Goal: Transaction & Acquisition: Obtain resource

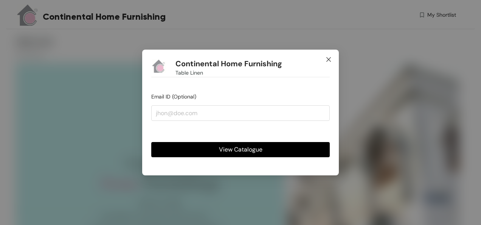
click at [327, 57] on icon "close" at bounding box center [329, 59] width 6 height 6
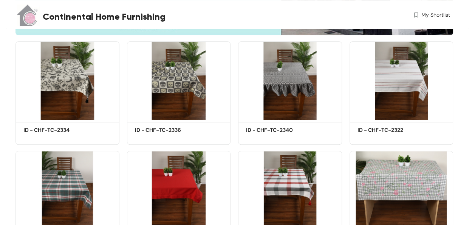
scroll to position [302, 0]
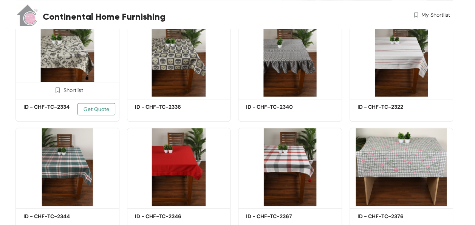
click at [93, 110] on span "Get Quote" at bounding box center [97, 109] width 26 height 8
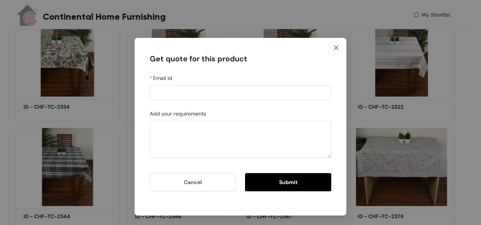
click at [339, 51] on span "Close" at bounding box center [336, 48] width 20 height 20
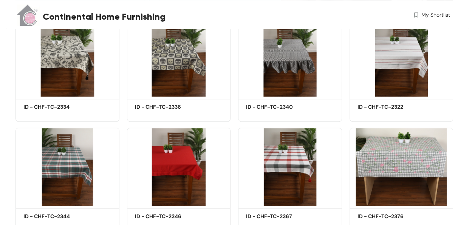
click at [423, 14] on span "My Shortlist" at bounding box center [436, 15] width 29 height 8
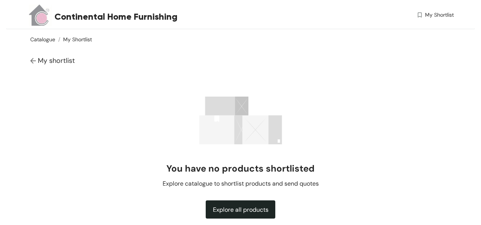
click at [42, 42] on link "Catalogue" at bounding box center [42, 39] width 25 height 7
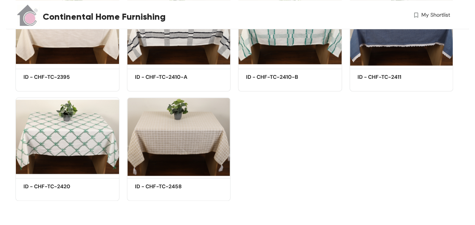
scroll to position [585, 0]
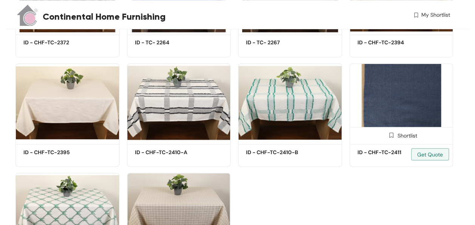
click at [413, 95] on img at bounding box center [402, 102] width 104 height 78
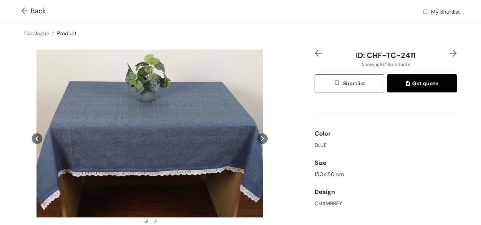
click at [24, 10] on img at bounding box center [25, 12] width 9 height 8
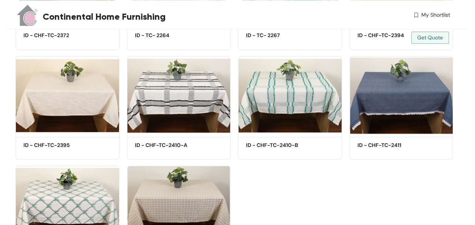
scroll to position [661, 0]
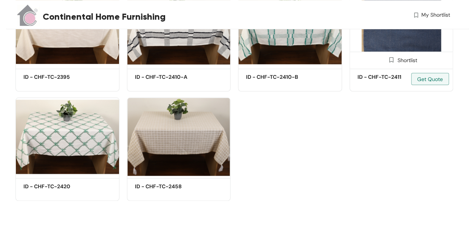
click at [392, 59] on img at bounding box center [391, 59] width 7 height 7
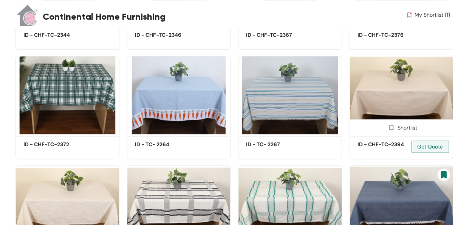
scroll to position [472, 0]
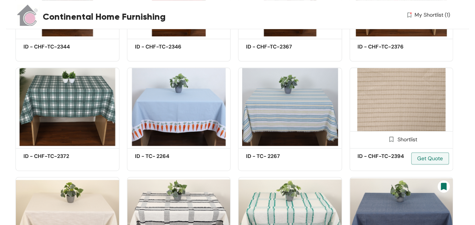
click at [391, 138] on img at bounding box center [391, 138] width 7 height 7
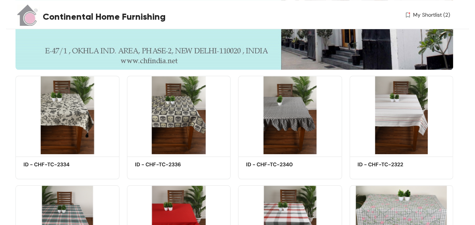
scroll to position [245, 0]
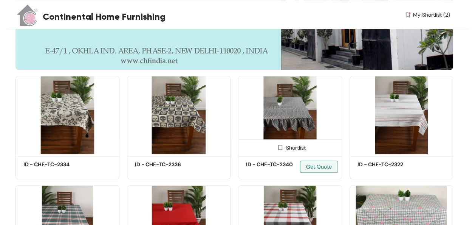
click at [278, 149] on img at bounding box center [280, 147] width 7 height 7
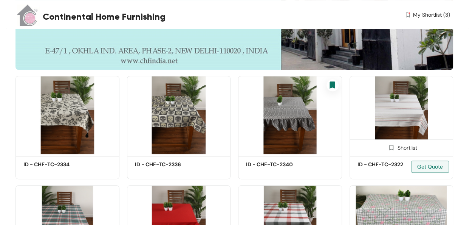
click at [395, 148] on span at bounding box center [392, 149] width 12 height 12
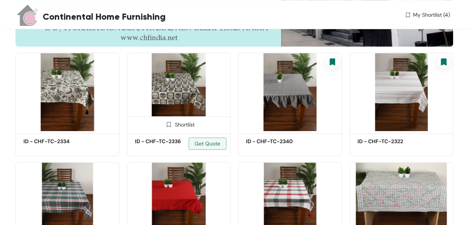
scroll to position [321, 0]
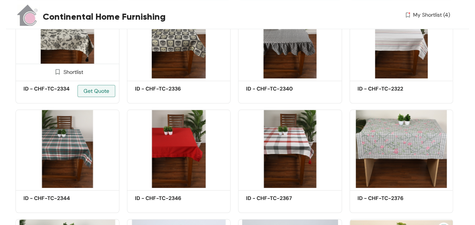
click at [54, 72] on img at bounding box center [57, 71] width 7 height 7
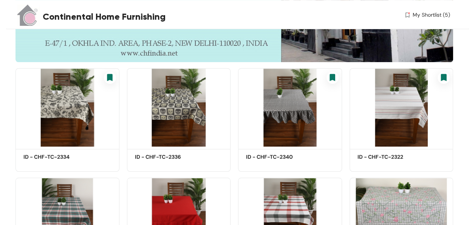
scroll to position [245, 0]
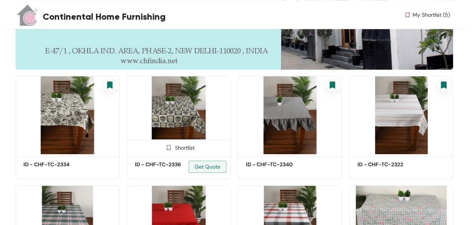
click at [167, 144] on img at bounding box center [168, 147] width 7 height 7
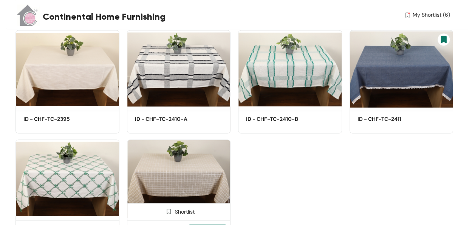
scroll to position [661, 0]
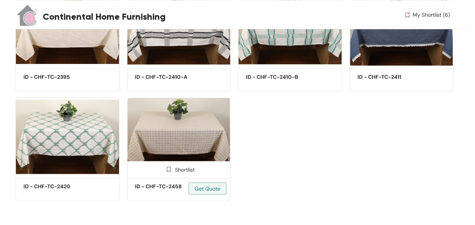
click at [167, 167] on img at bounding box center [168, 168] width 7 height 7
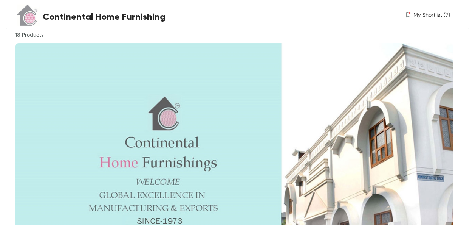
scroll to position [0, 0]
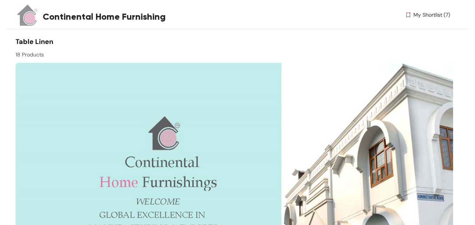
click at [431, 14] on span "My Shortlist (7)" at bounding box center [432, 15] width 37 height 8
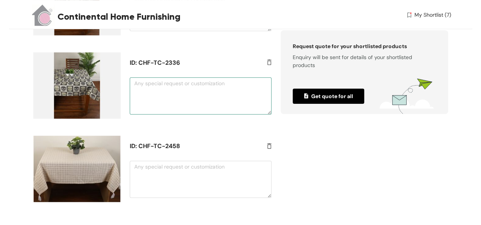
scroll to position [482, 0]
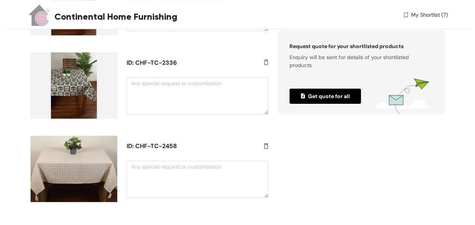
click at [321, 97] on span "Get quote for all" at bounding box center [325, 96] width 49 height 8
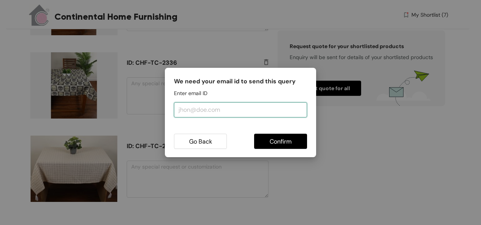
click at [231, 110] on input "email" at bounding box center [240, 109] width 133 height 15
type input "[EMAIL_ADDRESS][DOMAIN_NAME]"
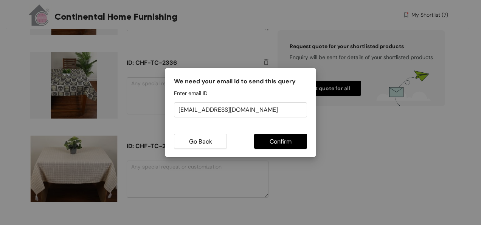
click at [268, 142] on button "Confirm" at bounding box center [280, 140] width 53 height 15
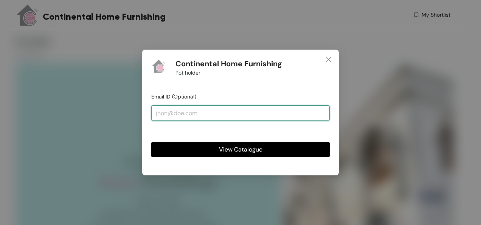
click at [211, 108] on input "email" at bounding box center [240, 112] width 178 height 15
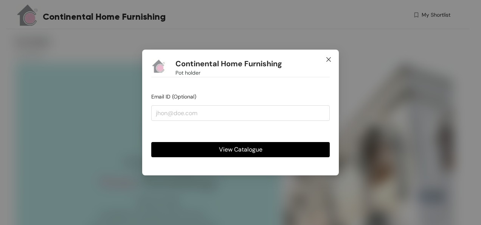
click at [332, 59] on span "Close" at bounding box center [328, 60] width 20 height 20
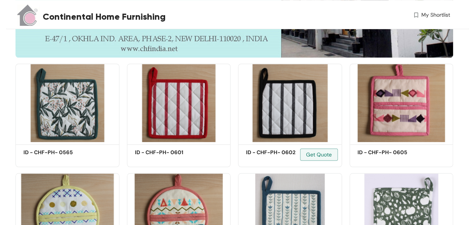
scroll to position [302, 0]
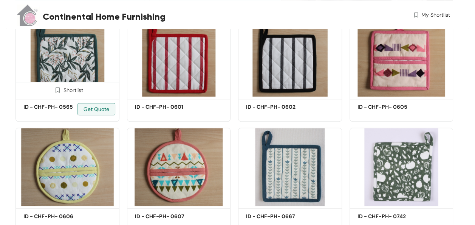
click at [59, 93] on img at bounding box center [57, 89] width 7 height 7
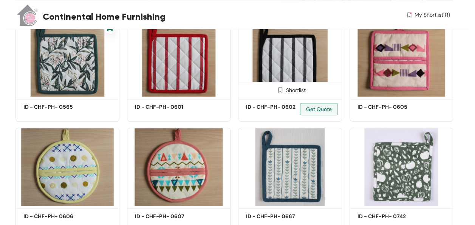
click at [281, 90] on img at bounding box center [280, 89] width 7 height 7
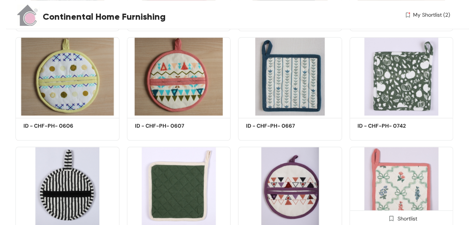
scroll to position [416, 0]
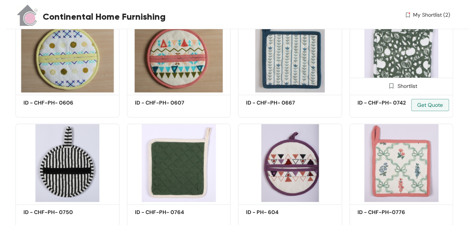
click at [391, 84] on img at bounding box center [391, 85] width 7 height 7
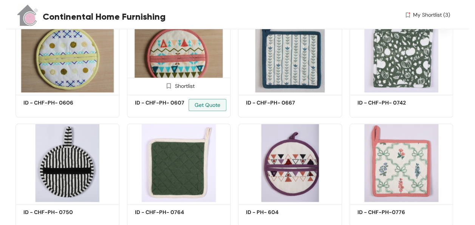
click at [167, 86] on img at bounding box center [168, 85] width 7 height 7
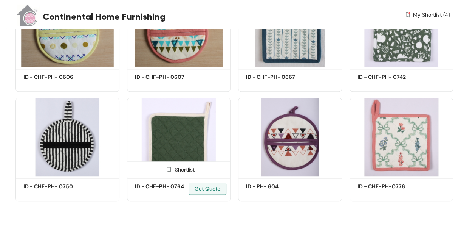
scroll to position [442, 0]
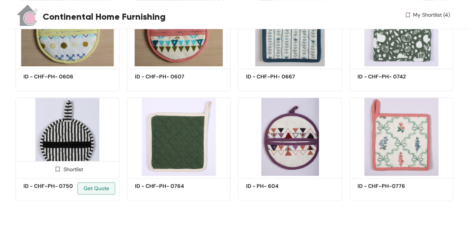
click at [57, 169] on img at bounding box center [57, 168] width 7 height 7
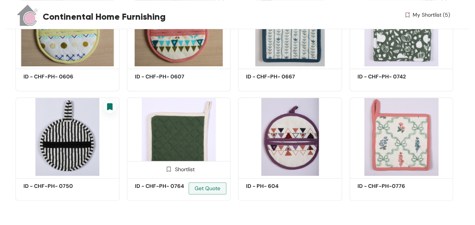
click at [166, 166] on img at bounding box center [168, 168] width 7 height 7
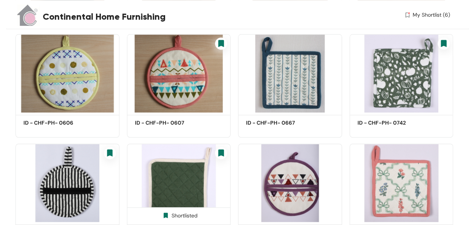
scroll to position [404, 0]
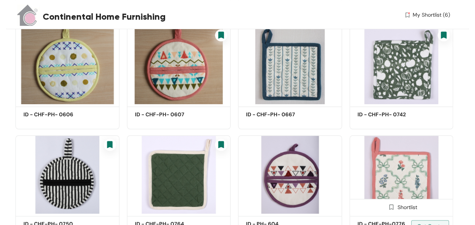
click at [386, 170] on img at bounding box center [402, 174] width 104 height 78
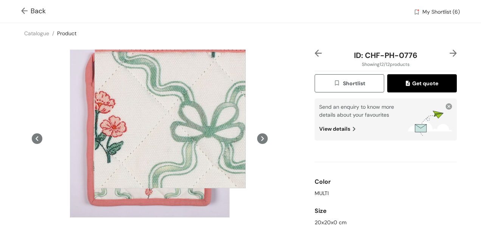
click at [170, 112] on div at bounding box center [170, 112] width 151 height 151
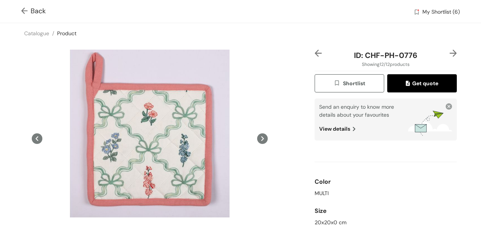
click at [27, 12] on img at bounding box center [25, 12] width 9 height 8
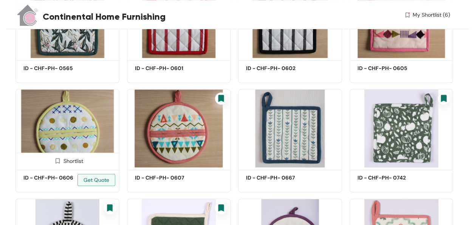
scroll to position [341, 0]
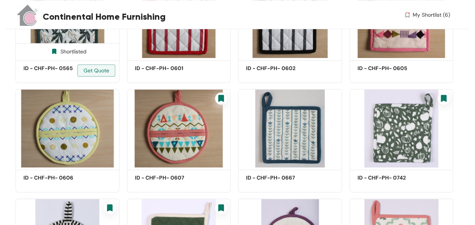
click at [59, 41] on img at bounding box center [68, 19] width 104 height 78
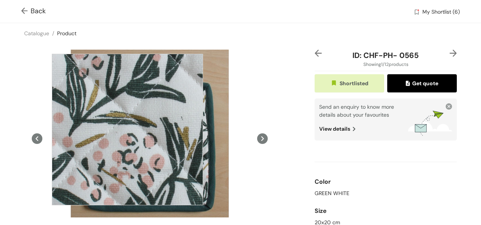
click at [127, 129] on div at bounding box center [127, 129] width 151 height 151
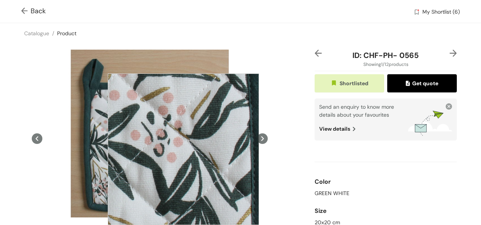
click at [183, 149] on div at bounding box center [183, 148] width 151 height 151
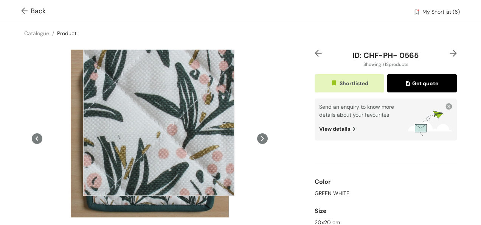
click at [159, 120] on div at bounding box center [158, 119] width 151 height 151
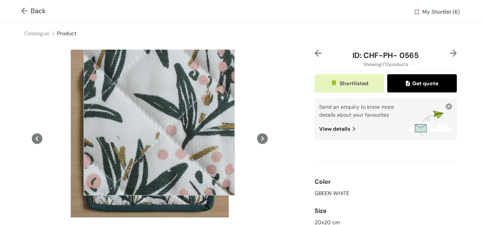
click at [159, 119] on div at bounding box center [159, 119] width 151 height 151
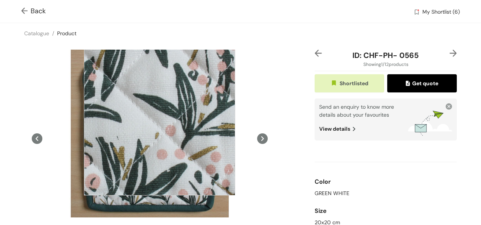
click at [160, 119] on div at bounding box center [159, 119] width 151 height 151
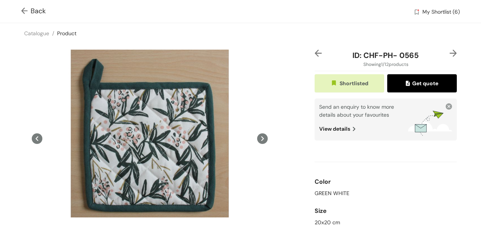
click at [26, 8] on img at bounding box center [25, 12] width 9 height 8
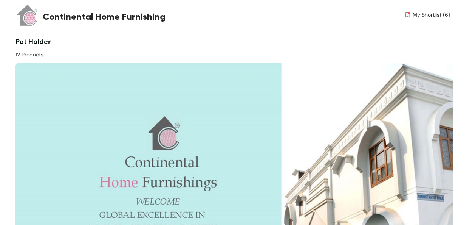
click at [405, 14] on img at bounding box center [407, 15] width 7 height 8
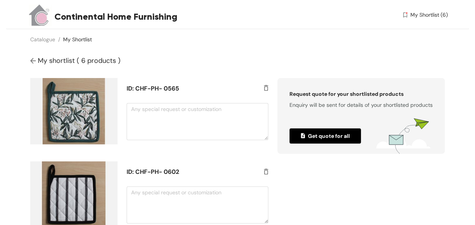
click at [310, 140] on span "Get quote for all" at bounding box center [325, 136] width 49 height 8
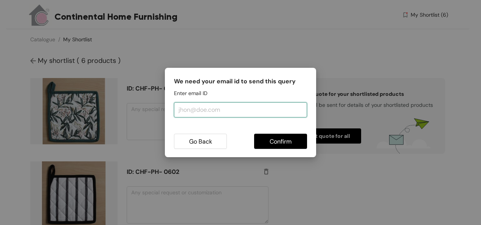
click at [206, 113] on input "email" at bounding box center [240, 109] width 133 height 15
type input "[EMAIL_ADDRESS][DOMAIN_NAME]"
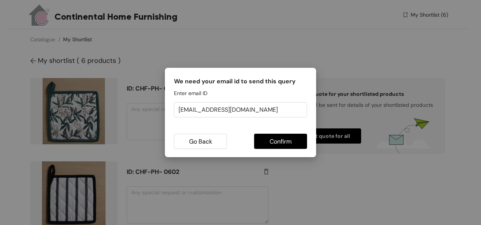
click at [278, 140] on span "Confirm" at bounding box center [281, 141] width 22 height 9
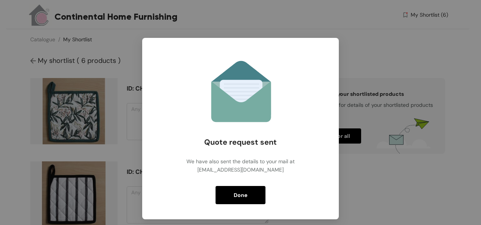
click at [244, 193] on span "Done" at bounding box center [241, 195] width 14 height 8
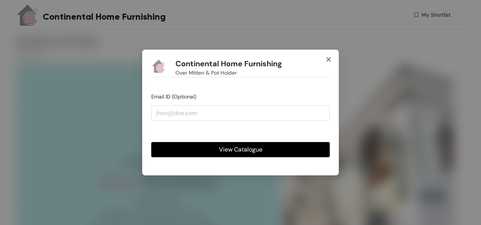
click at [330, 59] on icon "close" at bounding box center [329, 59] width 6 height 6
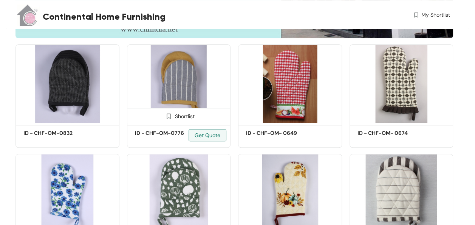
scroll to position [277, 0]
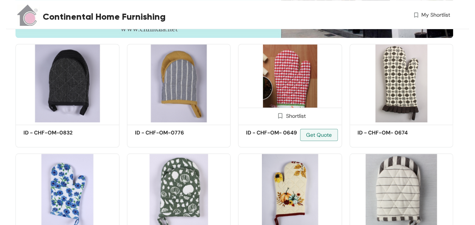
click at [278, 116] on img at bounding box center [280, 115] width 7 height 7
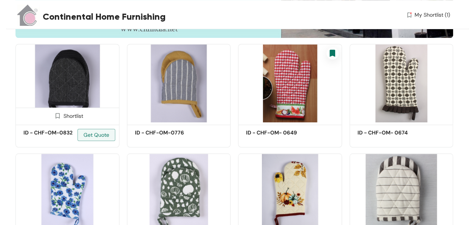
click at [58, 118] on img at bounding box center [57, 115] width 7 height 7
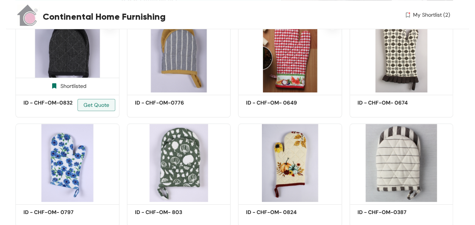
scroll to position [306, 0]
click at [60, 68] on img at bounding box center [68, 53] width 104 height 78
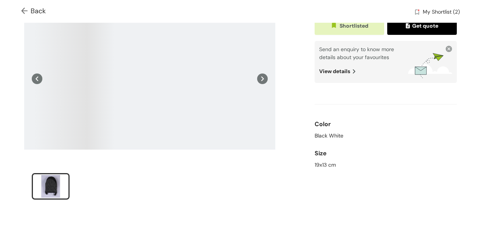
scroll to position [59, 0]
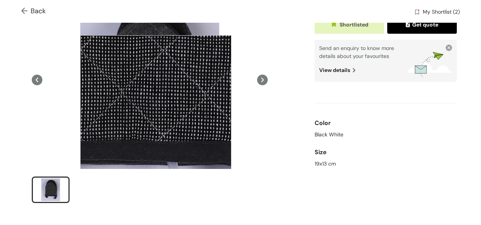
click at [156, 110] on div at bounding box center [155, 110] width 151 height 151
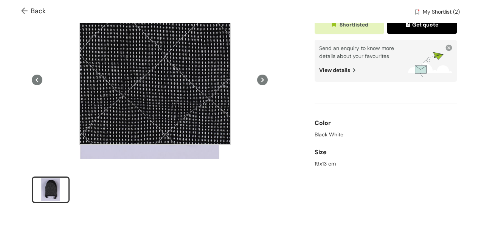
click at [155, 68] on div at bounding box center [154, 68] width 151 height 151
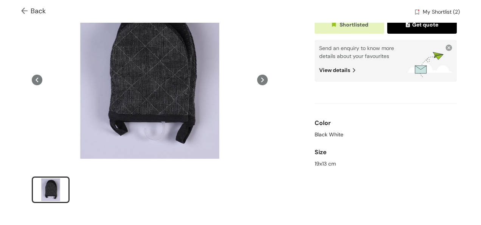
click at [27, 10] on img at bounding box center [25, 12] width 9 height 8
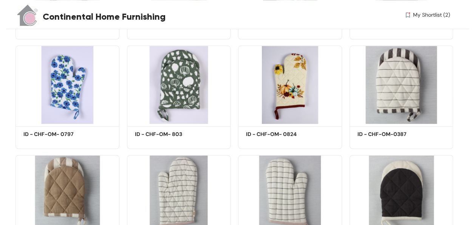
scroll to position [386, 0]
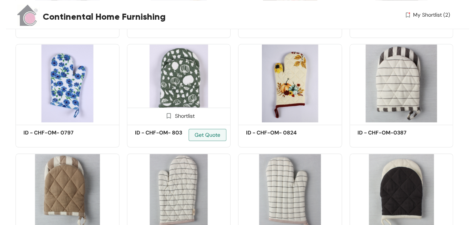
click at [166, 115] on img at bounding box center [168, 115] width 7 height 7
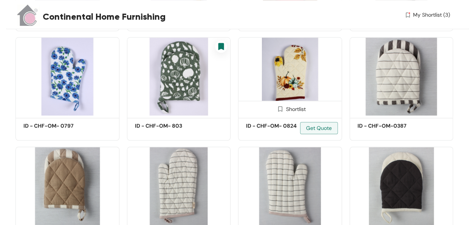
scroll to position [447, 0]
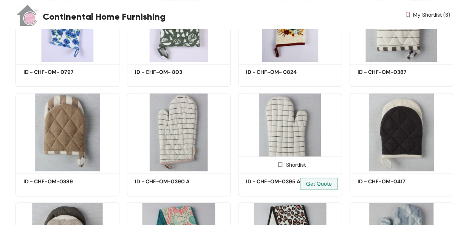
click at [281, 162] on img at bounding box center [280, 164] width 7 height 7
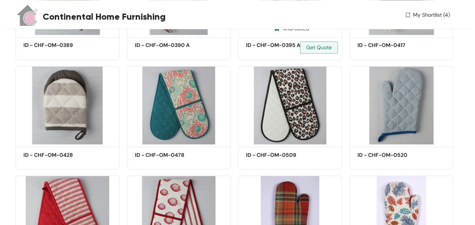
scroll to position [583, 0]
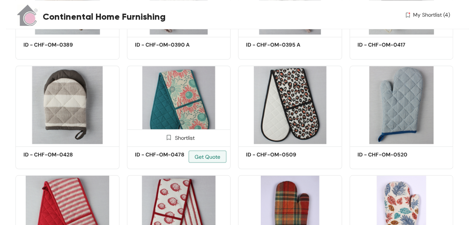
click at [166, 138] on img at bounding box center [168, 136] width 7 height 7
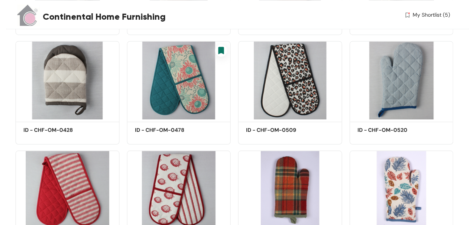
scroll to position [666, 0]
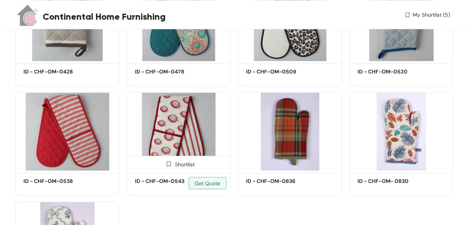
click at [170, 163] on img at bounding box center [168, 163] width 7 height 7
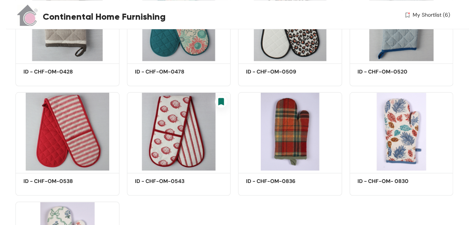
click at [443, 16] on span "My Shortlist (6)" at bounding box center [431, 15] width 37 height 8
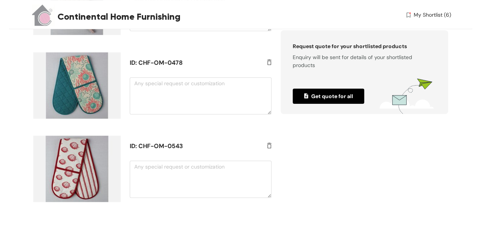
scroll to position [394, 0]
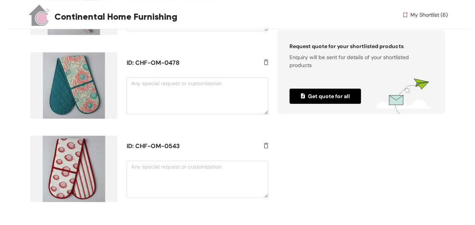
click at [330, 96] on span "Get quote for all" at bounding box center [325, 96] width 49 height 8
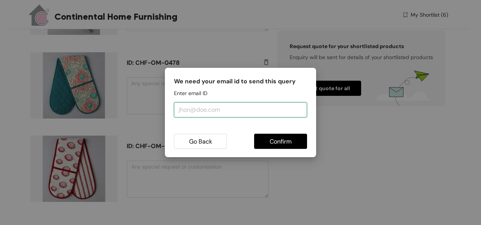
click at [233, 110] on input "email" at bounding box center [240, 109] width 133 height 15
type input "[EMAIL_ADDRESS][DOMAIN_NAME]"
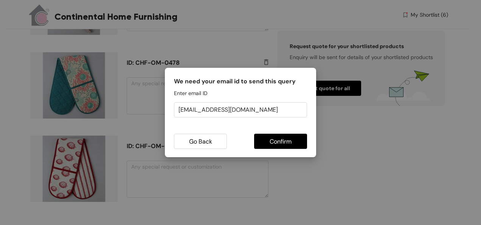
click at [268, 137] on button "Confirm" at bounding box center [280, 140] width 53 height 15
